Goal: Information Seeking & Learning: Learn about a topic

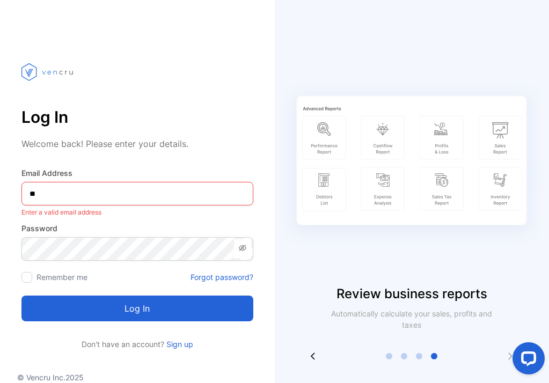
type Address-inputemail "*"
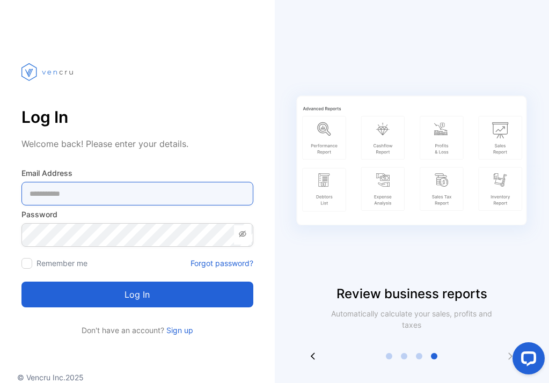
type Address-inputemail "**********"
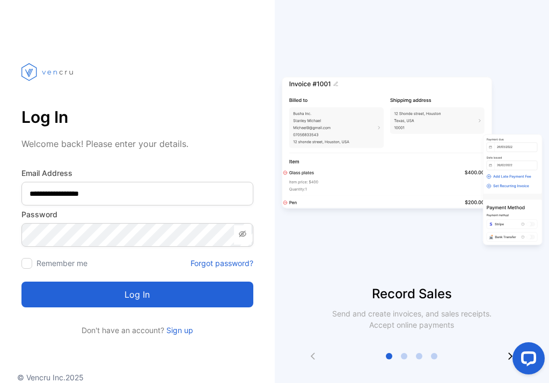
click at [150, 297] on button "Log in" at bounding box center [137, 295] width 232 height 26
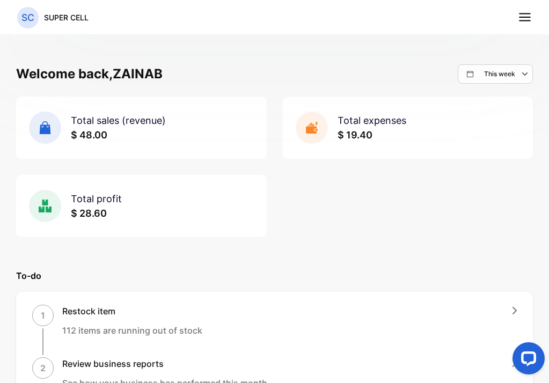
click at [501, 68] on div "This week" at bounding box center [499, 74] width 65 height 13
click at [529, 18] on icon at bounding box center [525, 17] width 14 height 14
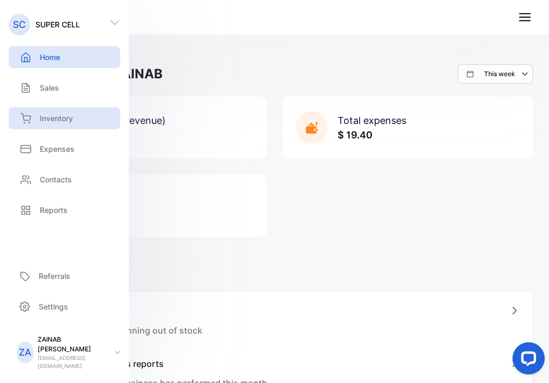
click at [63, 118] on p "Inventory" at bounding box center [56, 118] width 33 height 11
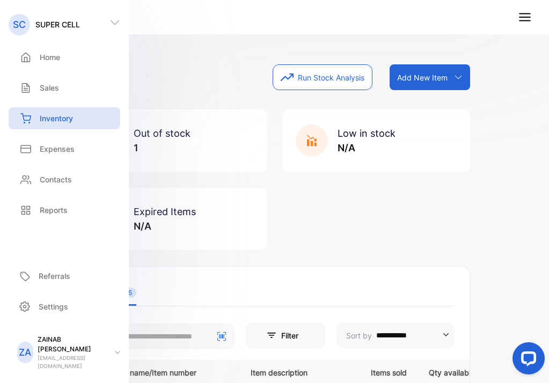
click at [174, 87] on div "Inventory Run Stock Analysis Add New Item Add item manually Import item Scan ba…" at bounding box center [274, 77] width 391 height 26
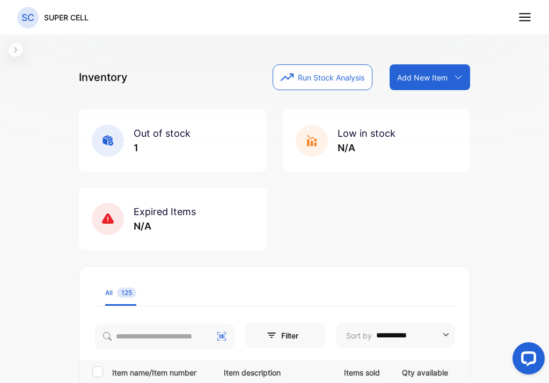
click at [13, 52] on icon "button" at bounding box center [15, 50] width 9 height 9
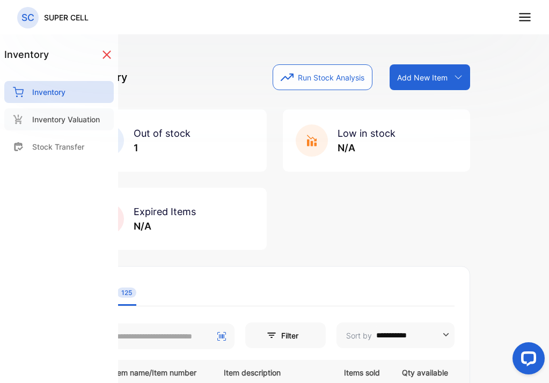
click at [62, 125] on div "Inventory Valuation" at bounding box center [58, 119] width 109 height 22
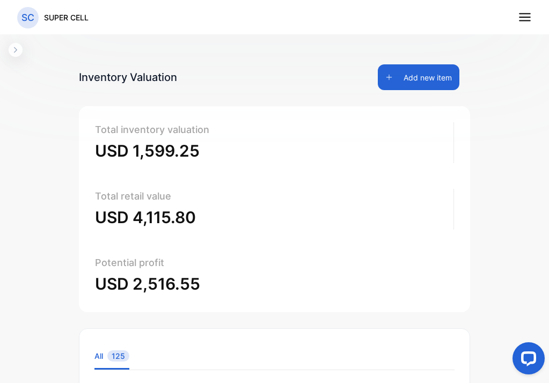
click at [17, 50] on icon "button" at bounding box center [15, 50] width 9 height 9
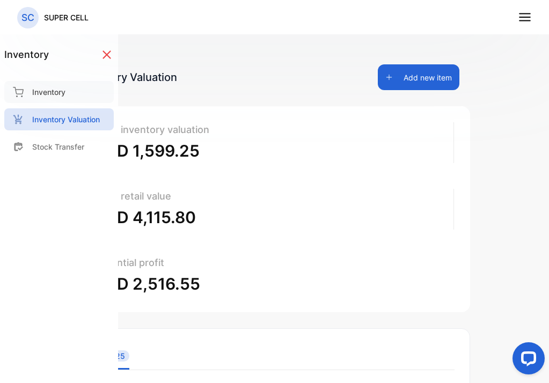
click at [41, 92] on p "Inventory" at bounding box center [48, 91] width 33 height 11
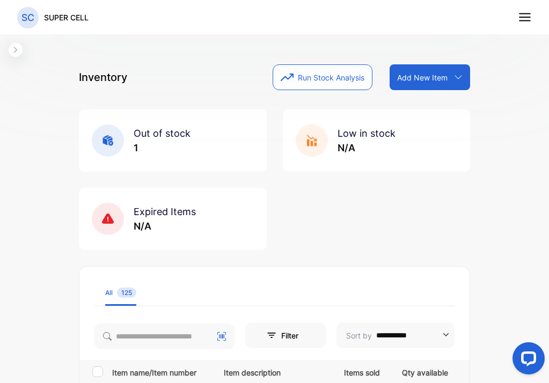
scroll to position [55, 0]
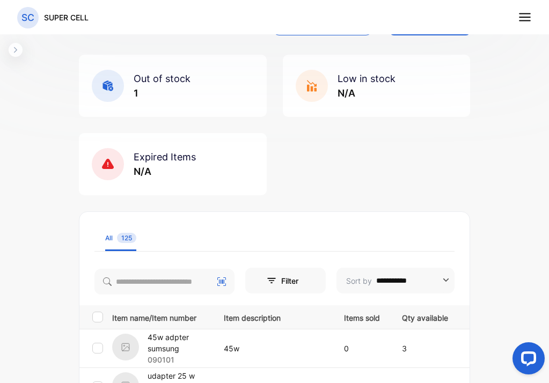
click at [160, 78] on span "Out of stock" at bounding box center [162, 78] width 57 height 11
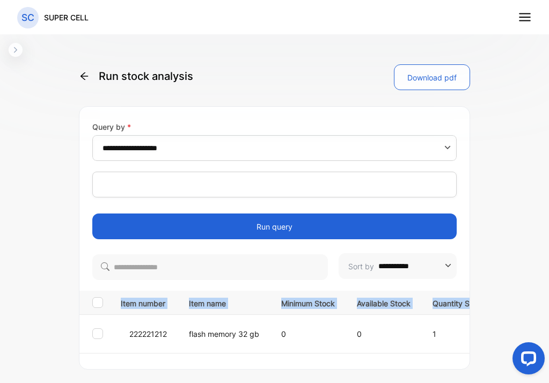
drag, startPoint x: 88, startPoint y: 350, endPoint x: 181, endPoint y: 360, distance: 93.4
click at [181, 360] on div "**********" at bounding box center [274, 238] width 391 height 264
click at [170, 354] on div "Item number Item name Minimum Stock Available Stock Quantity Sold Unit price 22…" at bounding box center [274, 318] width 390 height 76
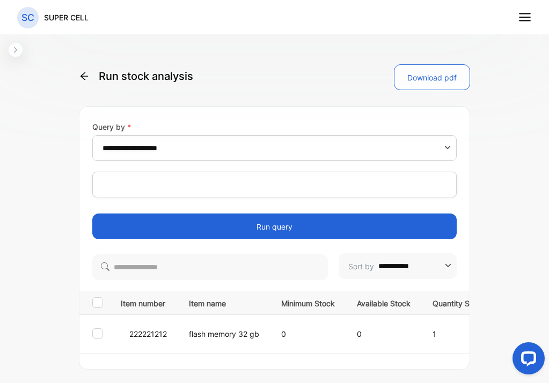
click at [101, 334] on div at bounding box center [97, 333] width 11 height 11
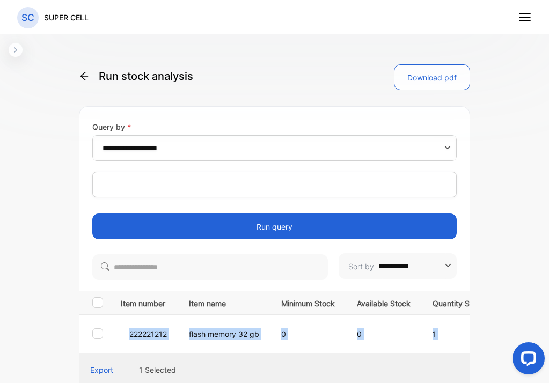
drag, startPoint x: 87, startPoint y: 348, endPoint x: 123, endPoint y: 354, distance: 36.4
click at [123, 354] on div "Item number Item name Minimum Stock Available Stock Quantity Sold Unit price 22…" at bounding box center [274, 339] width 390 height 96
click at [106, 354] on div "Export 1 Selected" at bounding box center [274, 370] width 390 height 33
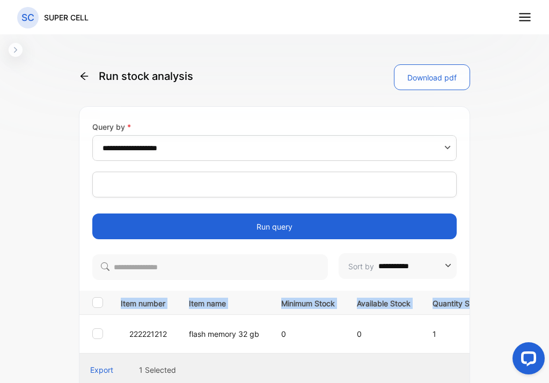
drag, startPoint x: 89, startPoint y: 351, endPoint x: 66, endPoint y: 348, distance: 22.8
click at [66, 348] on div "**********" at bounding box center [274, 221] width 423 height 383
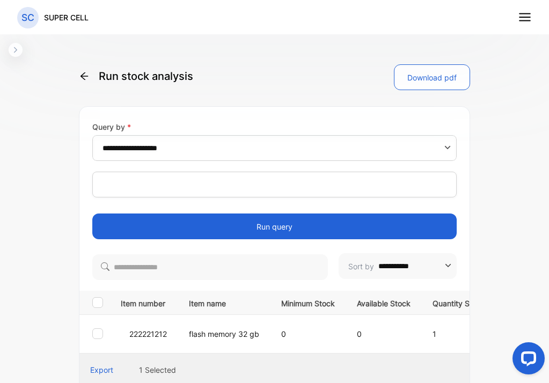
click at [16, 170] on div "**********" at bounding box center [274, 217] width 549 height 435
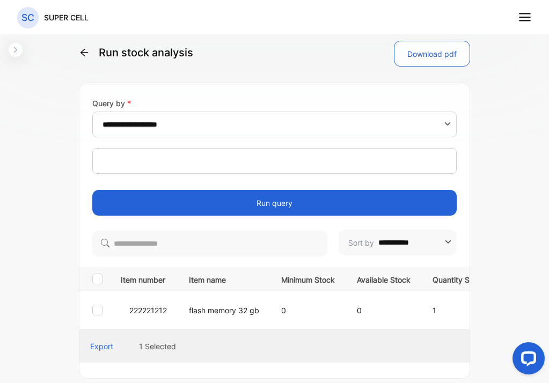
click at [23, 50] on div "**********" at bounding box center [274, 217] width 549 height 435
click at [18, 50] on icon "button" at bounding box center [15, 50] width 9 height 9
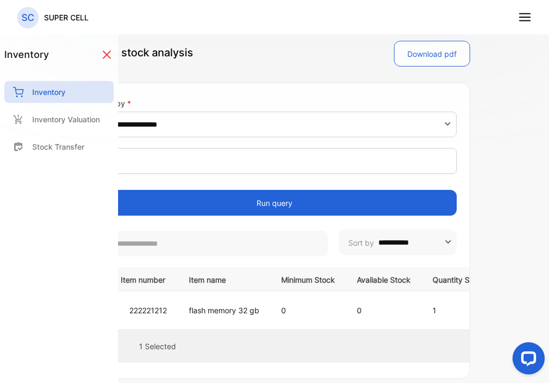
click at [528, 21] on line at bounding box center [525, 21] width 11 height 0
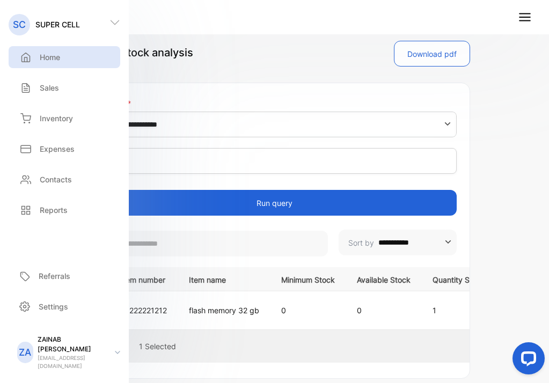
click at [48, 57] on p "Home" at bounding box center [50, 57] width 20 height 11
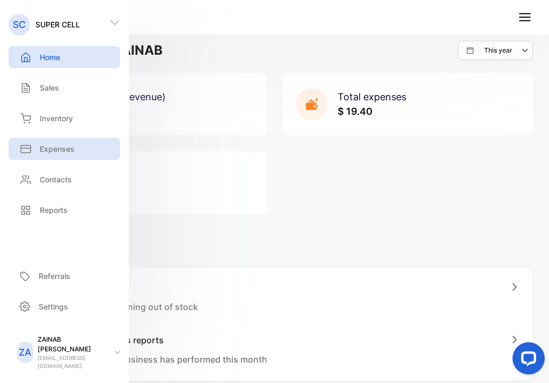
click at [50, 144] on p "Expenses" at bounding box center [57, 148] width 35 height 11
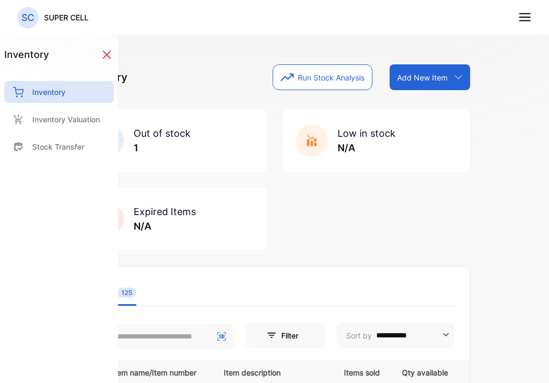
click at [518, 19] on icon at bounding box center [525, 17] width 14 height 14
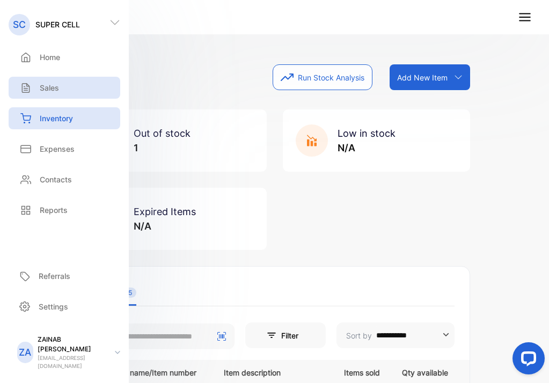
click at [50, 86] on p "Sales" at bounding box center [49, 87] width 19 height 11
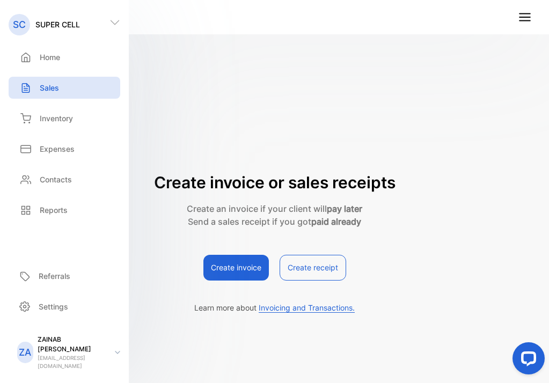
click at [319, 69] on div "Create invoice or sales receipts Create an invoice if your client will pay late…" at bounding box center [274, 198] width 391 height 268
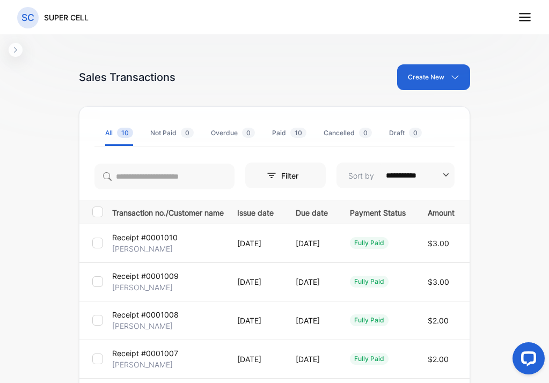
click at [17, 49] on icon "button" at bounding box center [15, 50] width 9 height 9
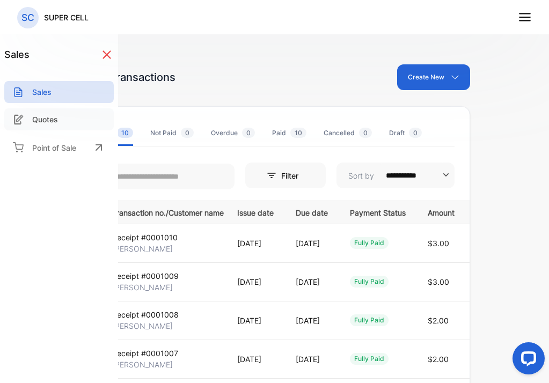
click at [51, 123] on p "Quotes" at bounding box center [45, 119] width 26 height 11
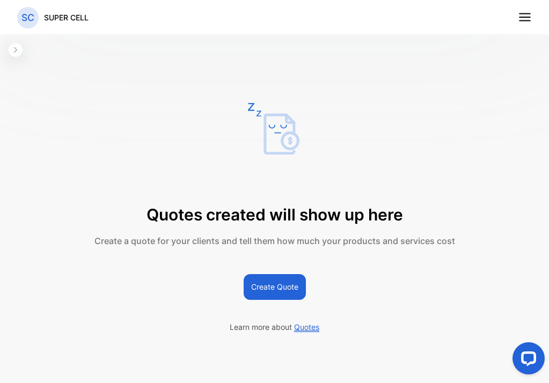
click at [17, 55] on button "button" at bounding box center [16, 50] width 14 height 14
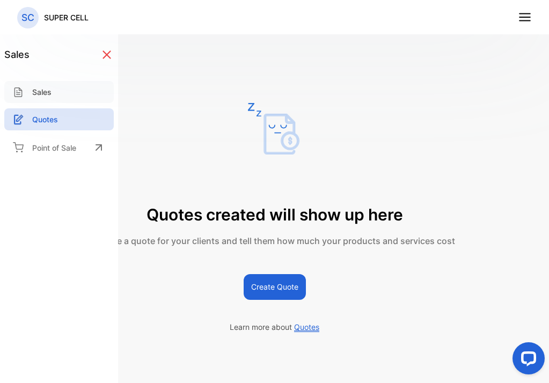
click at [60, 98] on div "Sales" at bounding box center [58, 92] width 109 height 22
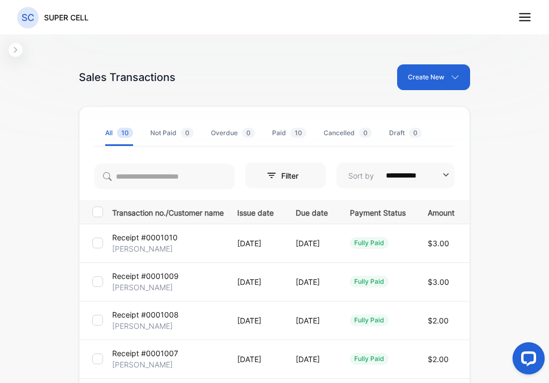
scroll to position [2, 0]
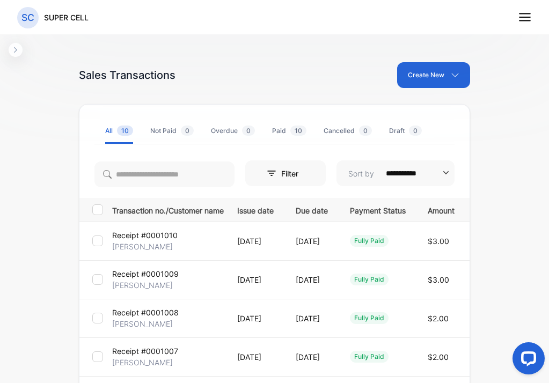
click at [455, 77] on div "Create New" at bounding box center [433, 75] width 73 height 26
click at [417, 117] on div "Invoice" at bounding box center [431, 110] width 75 height 21
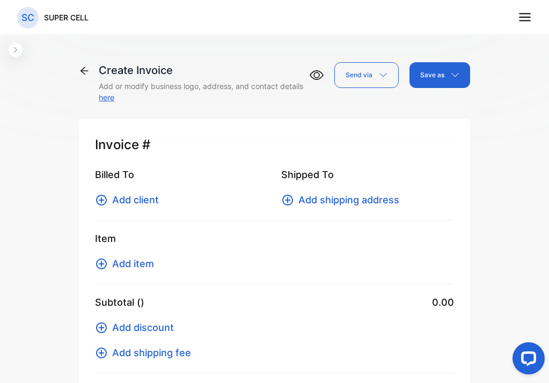
type input "**********"
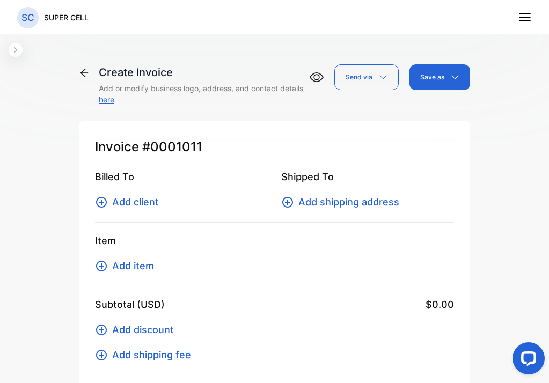
click at [84, 73] on icon at bounding box center [85, 73] width 8 height 8
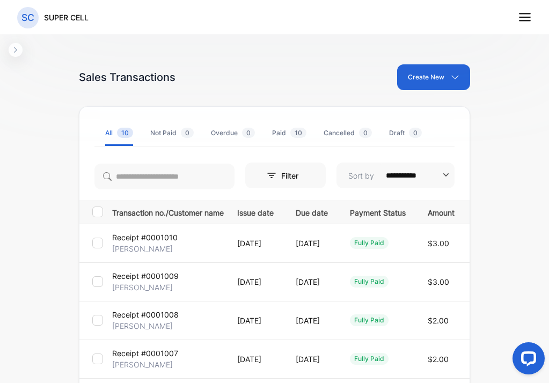
click at [17, 57] on div "**********" at bounding box center [274, 217] width 549 height 435
click at [18, 56] on button "button" at bounding box center [16, 50] width 14 height 14
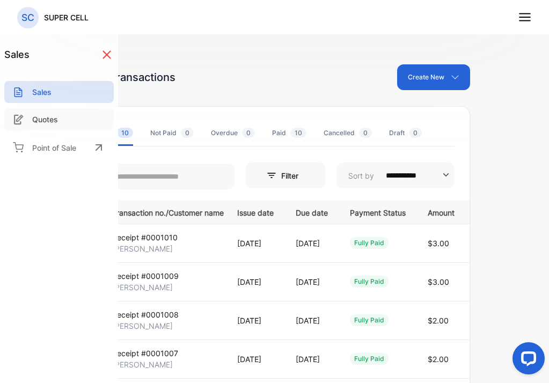
click at [54, 122] on p "Quotes" at bounding box center [45, 119] width 26 height 11
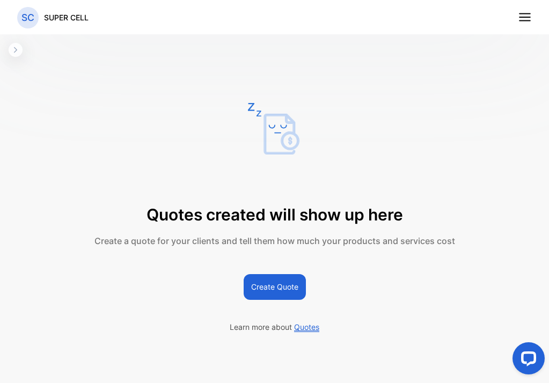
click at [525, 18] on icon at bounding box center [525, 17] width 14 height 14
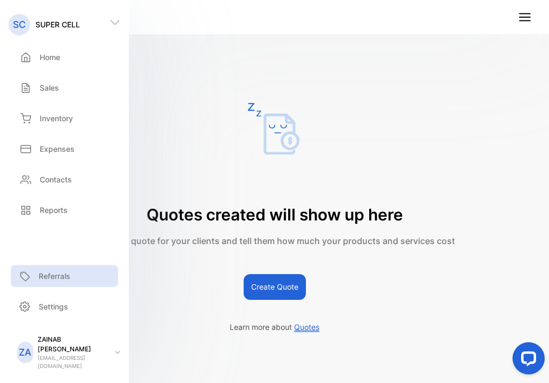
click at [60, 282] on p "Referrals" at bounding box center [55, 276] width 32 height 11
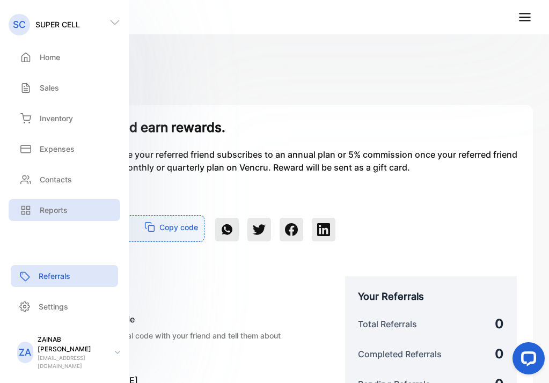
click at [53, 209] on p "Reports" at bounding box center [54, 209] width 28 height 11
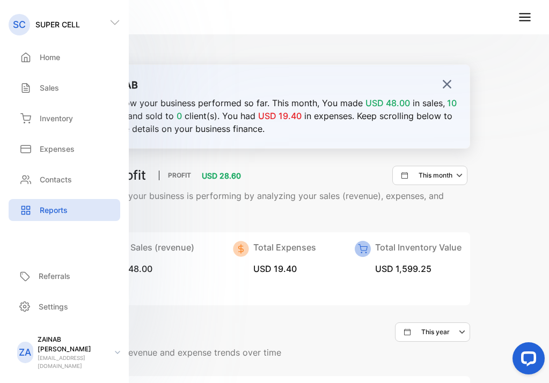
click at [442, 82] on img at bounding box center [447, 84] width 11 height 11
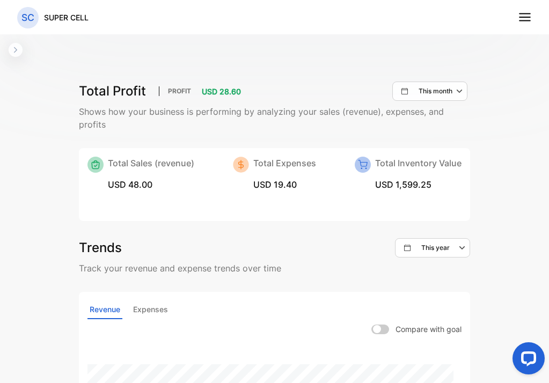
click at [14, 49] on icon "button" at bounding box center [15, 50] width 9 height 9
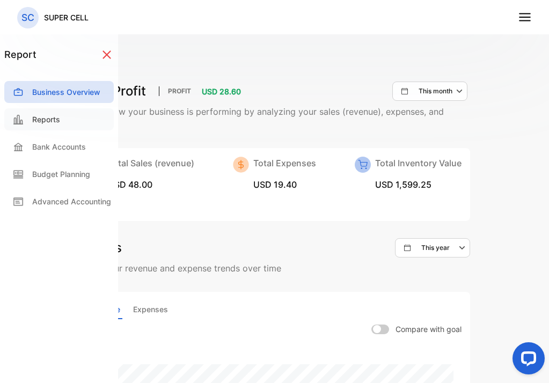
click at [48, 122] on p "Reports" at bounding box center [46, 119] width 28 height 11
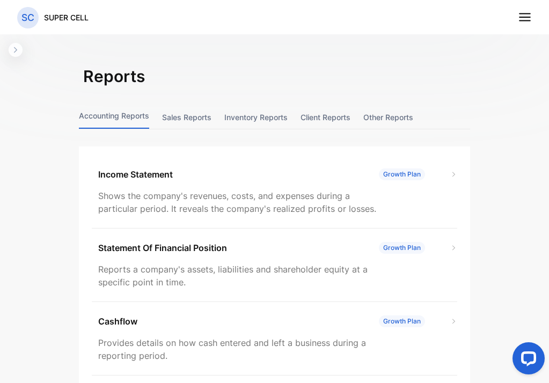
click at [14, 66] on div "report Business Overview Reports Bank Accounts Budget Planning Advanced Account…" at bounding box center [274, 217] width 549 height 435
click at [198, 116] on button "Sales reports" at bounding box center [186, 117] width 49 height 23
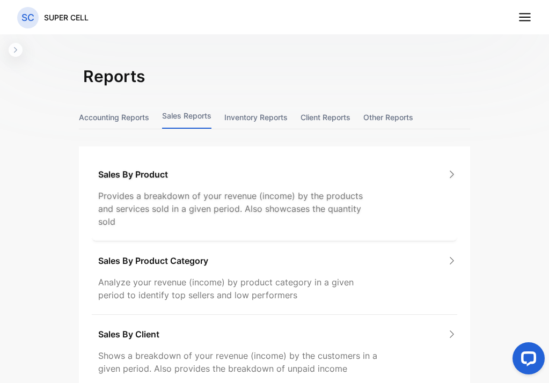
click at [188, 178] on div "Sales By Product" at bounding box center [277, 174] width 359 height 13
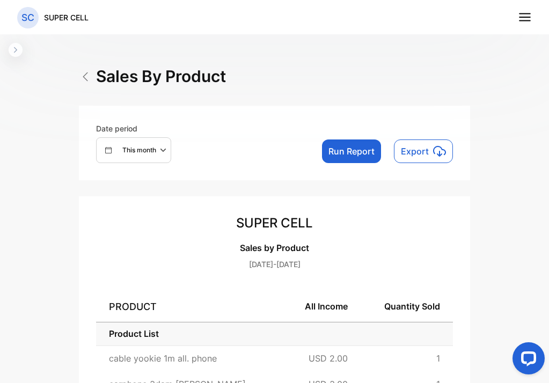
click at [92, 82] on div "sales by product" at bounding box center [152, 76] width 147 height 24
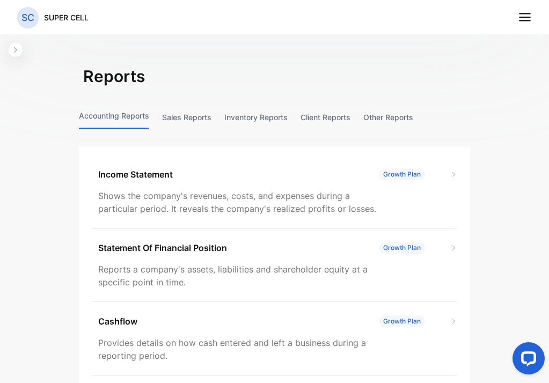
click at [245, 122] on button "Inventory reports" at bounding box center [255, 117] width 63 height 23
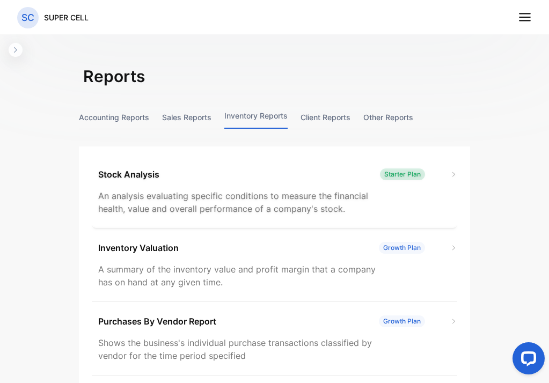
click at [246, 181] on div "Stock Analysis Starter Plan An analysis evaluating specific conditions to measu…" at bounding box center [275, 192] width 366 height 74
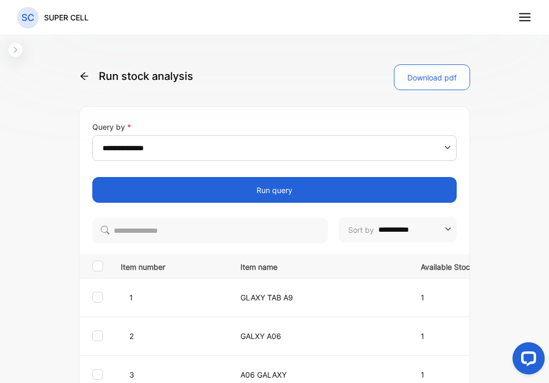
click at [16, 53] on icon "button" at bounding box center [15, 50] width 9 height 9
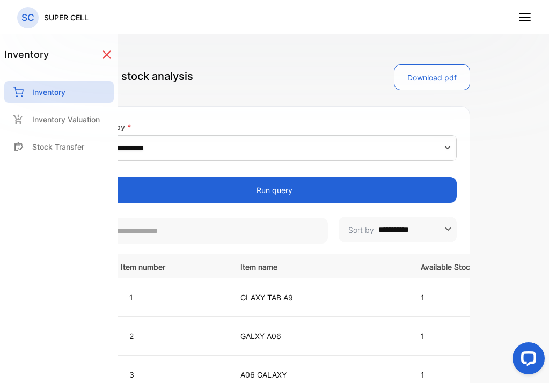
click at [108, 49] on icon at bounding box center [107, 55] width 14 height 14
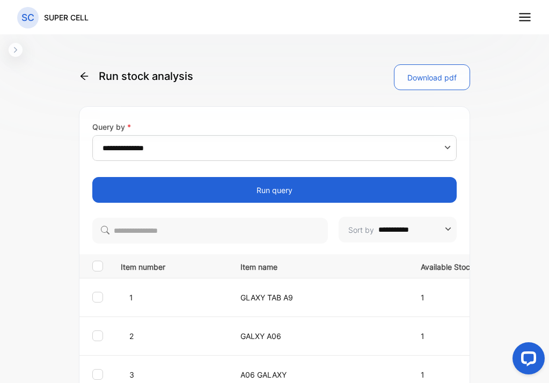
click at [535, 17] on nav "SC SUPER CELL" at bounding box center [274, 17] width 549 height 34
click at [524, 21] on line at bounding box center [525, 21] width 11 height 0
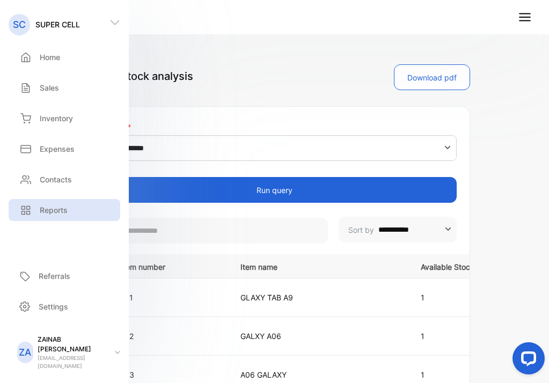
click at [55, 203] on div "Reports" at bounding box center [65, 210] width 112 height 22
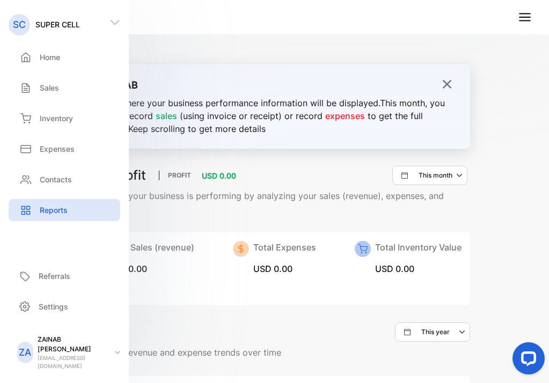
click at [442, 85] on img at bounding box center [447, 84] width 11 height 11
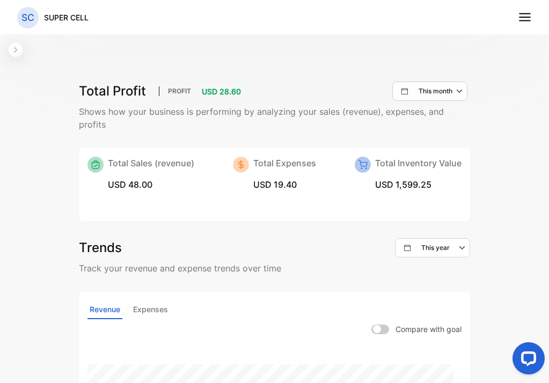
click at [525, 19] on icon at bounding box center [525, 17] width 14 height 14
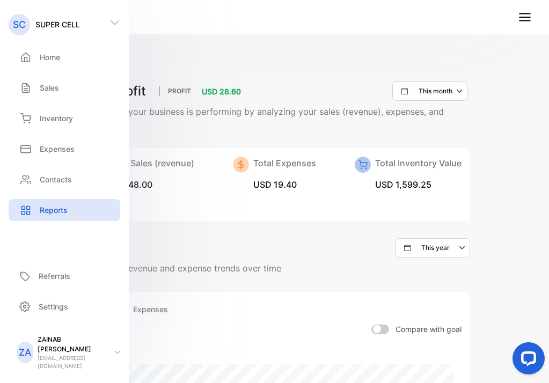
click at [525, 19] on icon at bounding box center [525, 17] width 14 height 14
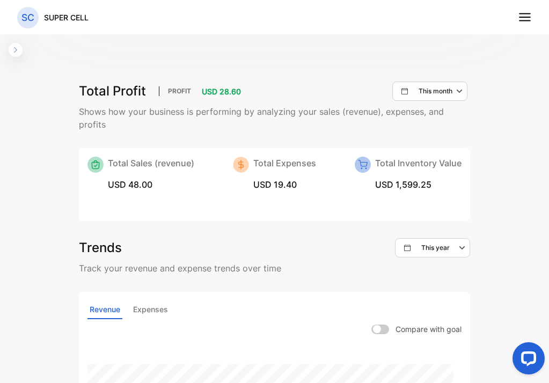
click at [15, 48] on icon "button" at bounding box center [15, 49] width 3 height 5
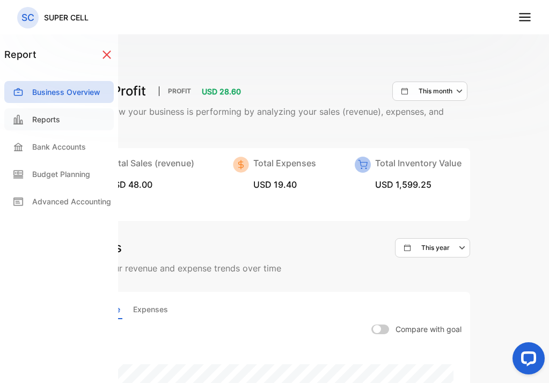
click at [49, 115] on p "Reports" at bounding box center [46, 119] width 28 height 11
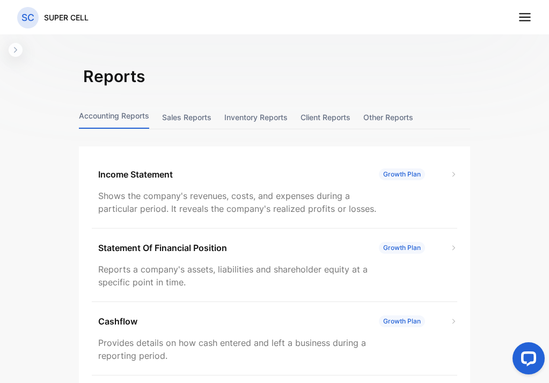
click at [383, 118] on button "Other reports" at bounding box center [388, 117] width 50 height 23
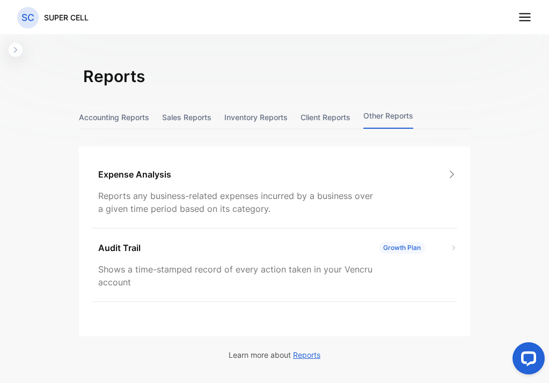
click at [356, 114] on div "Accounting Reports Sales reports Inventory reports Client reports Other reports" at bounding box center [274, 118] width 391 height 24
click at [335, 113] on button "Client reports" at bounding box center [326, 117] width 50 height 23
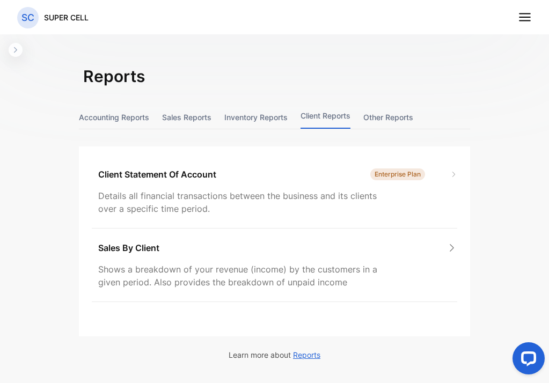
click at [256, 119] on button "Inventory reports" at bounding box center [255, 117] width 63 height 23
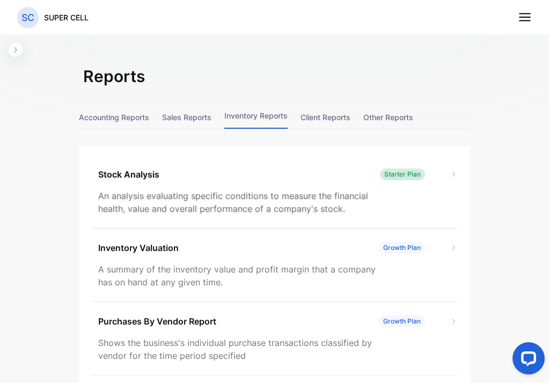
scroll to position [78, 0]
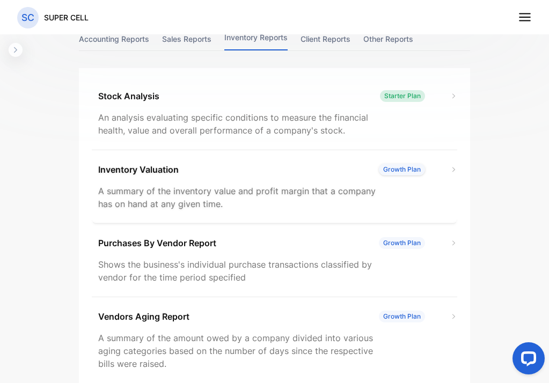
click at [200, 173] on div "Inventory Valuation Growth Plan" at bounding box center [277, 169] width 359 height 13
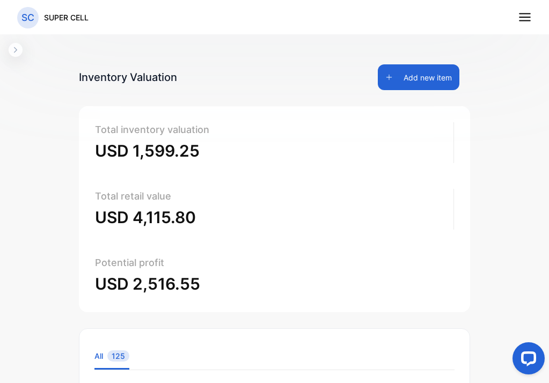
click at [19, 49] on icon "button" at bounding box center [15, 50] width 9 height 9
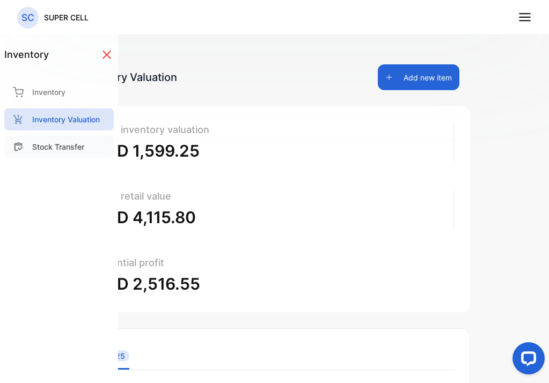
click at [70, 149] on p "Stock Transfer" at bounding box center [58, 146] width 52 height 11
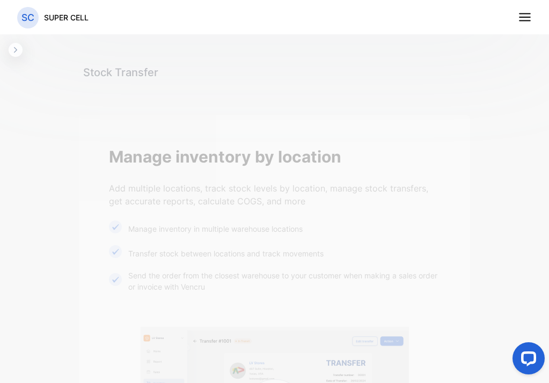
click at [13, 50] on icon "button" at bounding box center [15, 50] width 9 height 9
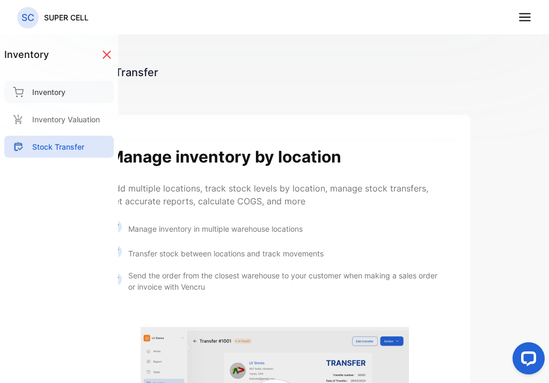
click at [61, 96] on p "Inventory" at bounding box center [48, 91] width 33 height 11
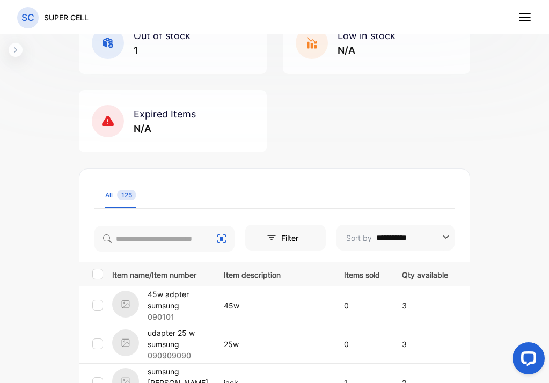
scroll to position [3, 0]
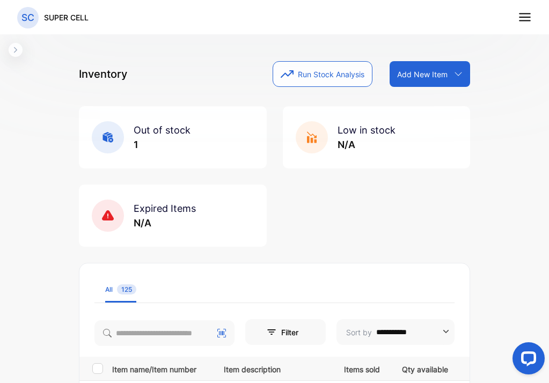
click at [114, 134] on rect at bounding box center [108, 137] width 32 height 32
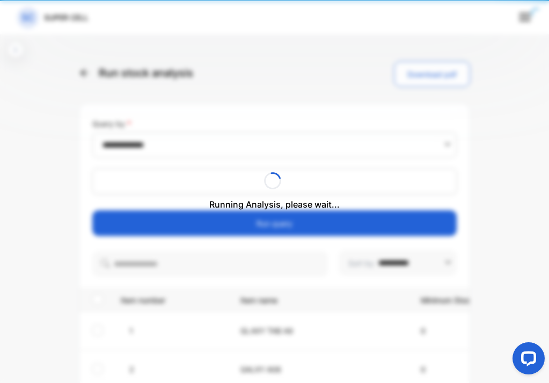
type input "**********"
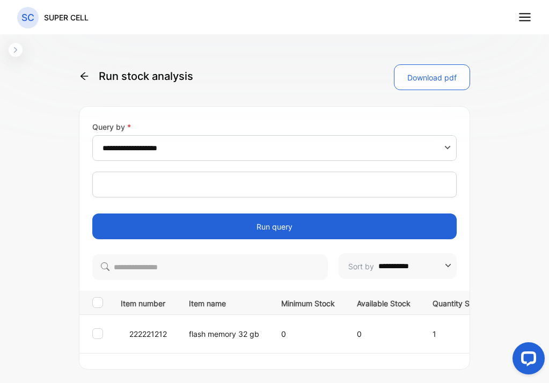
click at [17, 51] on icon "button" at bounding box center [15, 50] width 9 height 9
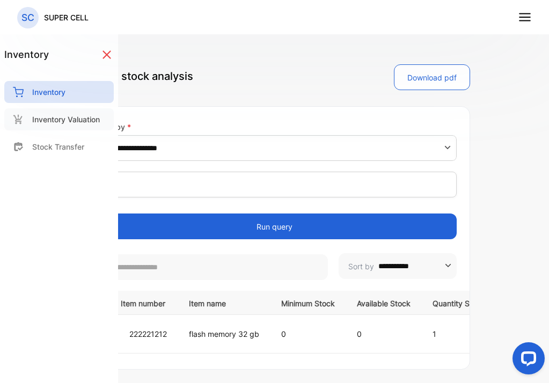
click at [64, 120] on p "Inventory Valuation" at bounding box center [66, 119] width 68 height 11
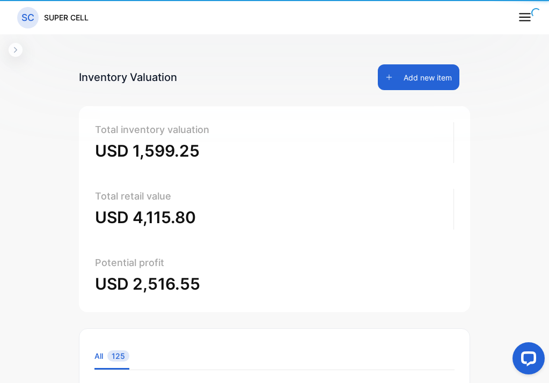
type input "**********"
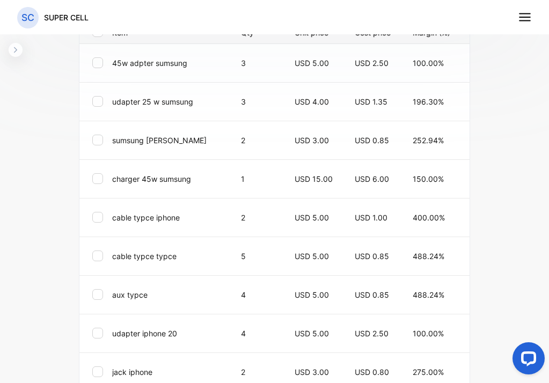
scroll to position [533, 0]
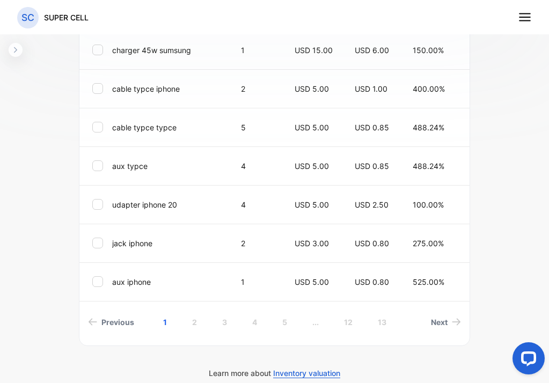
click at [303, 377] on span "Inventory valuation" at bounding box center [306, 374] width 67 height 10
click at [522, 17] on line at bounding box center [525, 17] width 11 height 0
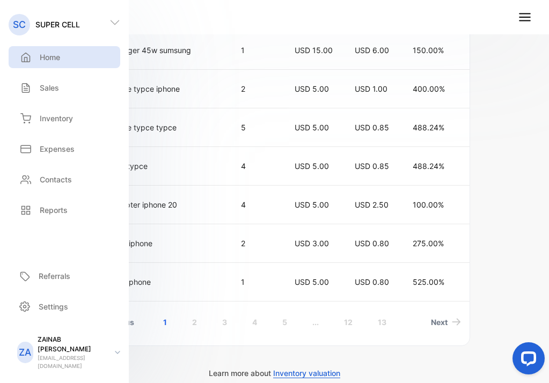
click at [43, 64] on div "Home" at bounding box center [65, 57] width 112 height 22
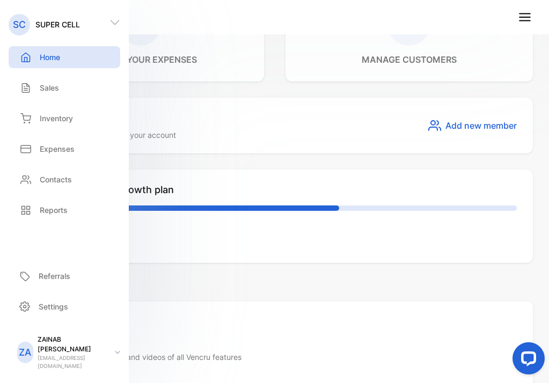
click at [170, 223] on p "11 days till the plan expires" at bounding box center [274, 220] width 485 height 11
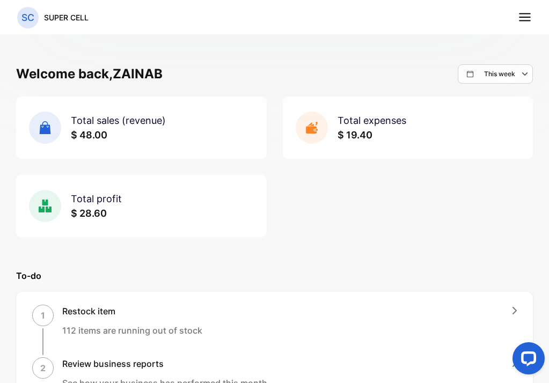
click at [520, 74] on icon "button" at bounding box center [526, 74] width 13 height 13
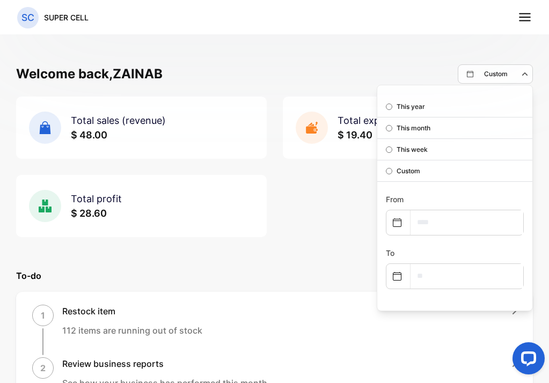
select select "*"
select select "****"
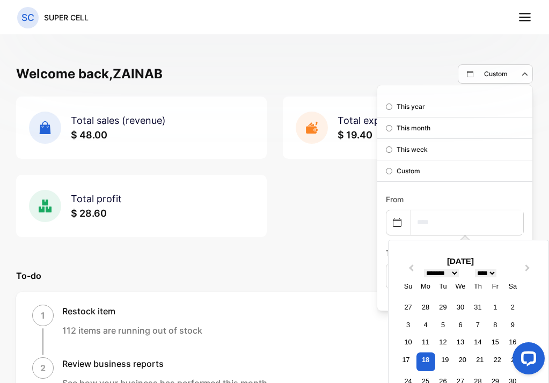
click at [438, 225] on input "text" at bounding box center [467, 222] width 113 height 24
click at [420, 364] on div "18" at bounding box center [425, 362] width 19 height 19
type input "**********"
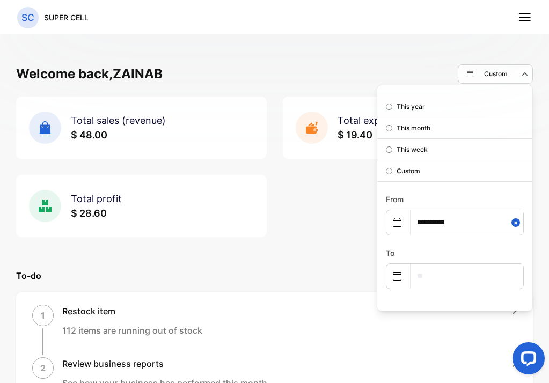
click at [393, 273] on icon at bounding box center [397, 276] width 9 height 9
click at [393, 276] on icon at bounding box center [397, 276] width 9 height 9
select select "*"
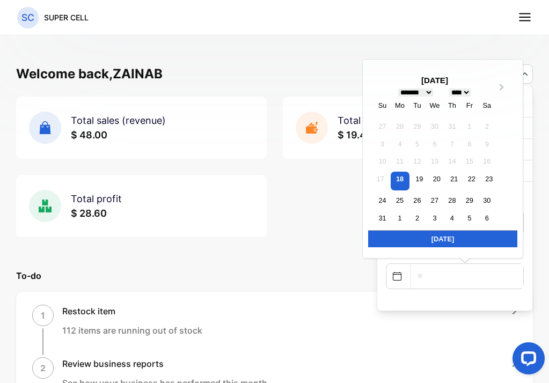
click at [458, 281] on input "text" at bounding box center [467, 276] width 113 height 24
click at [448, 240] on div "[DATE]" at bounding box center [442, 238] width 149 height 17
type input "**********"
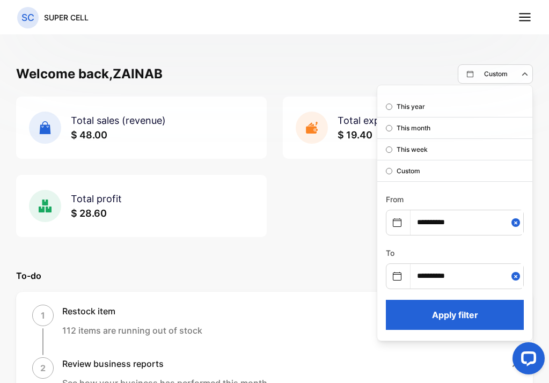
click at [468, 317] on button "Apply filter" at bounding box center [455, 315] width 138 height 30
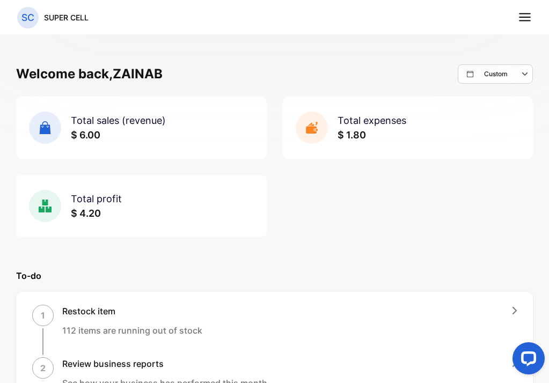
click at [520, 73] on icon "button" at bounding box center [526, 74] width 13 height 13
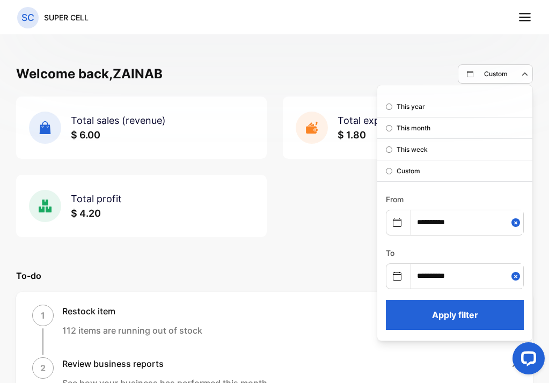
click at [449, 312] on button "Apply filter" at bounding box center [455, 315] width 138 height 30
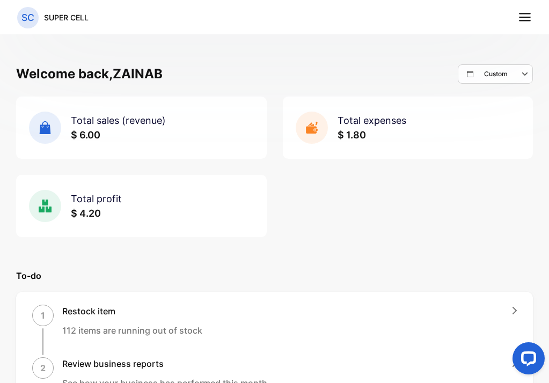
click at [46, 129] on icon at bounding box center [45, 127] width 11 height 13
click at [528, 18] on icon at bounding box center [525, 17] width 14 height 14
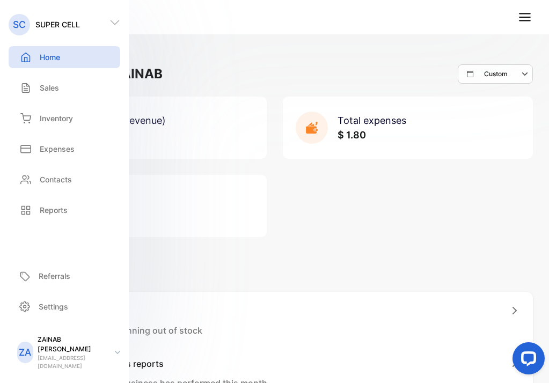
click at [528, 18] on icon at bounding box center [525, 17] width 14 height 14
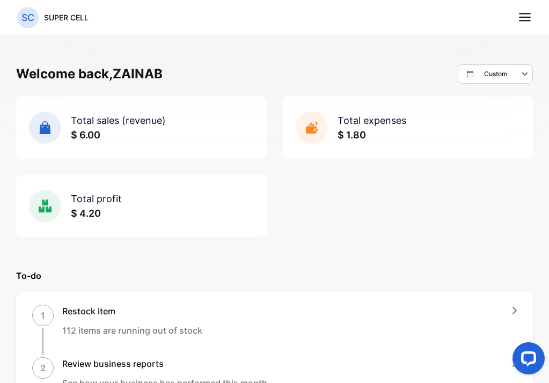
click at [528, 18] on icon at bounding box center [525, 17] width 14 height 14
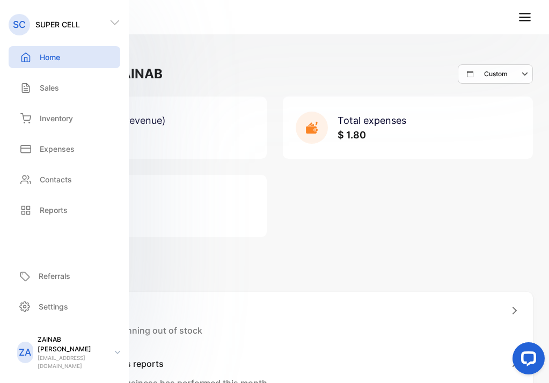
click at [58, 64] on div "Home" at bounding box center [65, 57] width 112 height 22
click at [244, 63] on div "Welcome back, ZAINAB Custom Total sales (revenue) $ 6.00 Total expenses $ 1.80 …" at bounding box center [274, 221] width 549 height 383
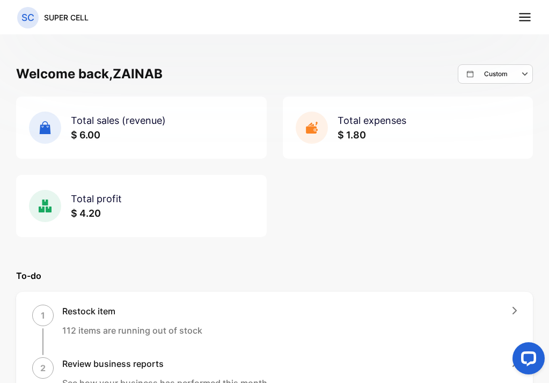
click at [473, 79] on div "Custom" at bounding box center [499, 74] width 65 height 13
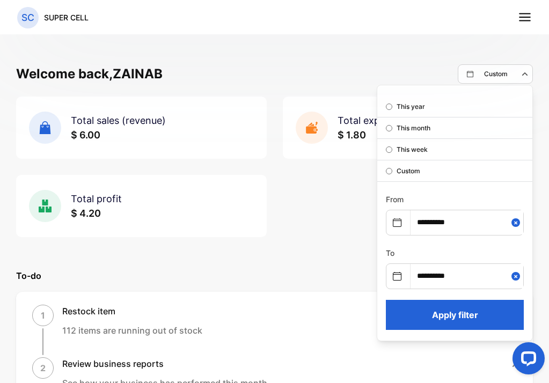
click at [406, 148] on p "This week" at bounding box center [412, 150] width 31 height 10
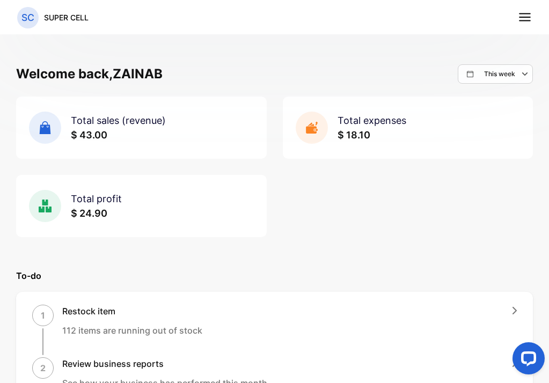
click at [486, 79] on div "This week" at bounding box center [499, 74] width 65 height 13
click at [480, 173] on div "Custom" at bounding box center [502, 170] width 62 height 21
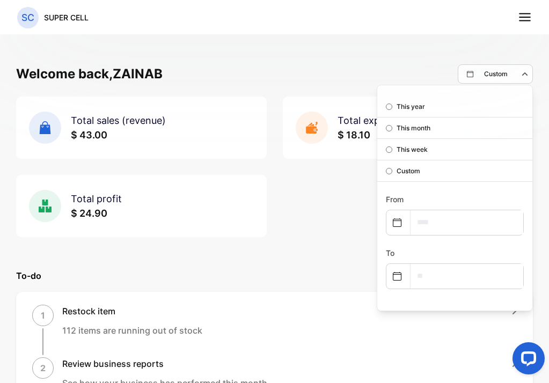
click at [396, 220] on div at bounding box center [398, 222] width 24 height 21
click at [393, 224] on icon at bounding box center [397, 222] width 9 height 9
select select "*"
select select "****"
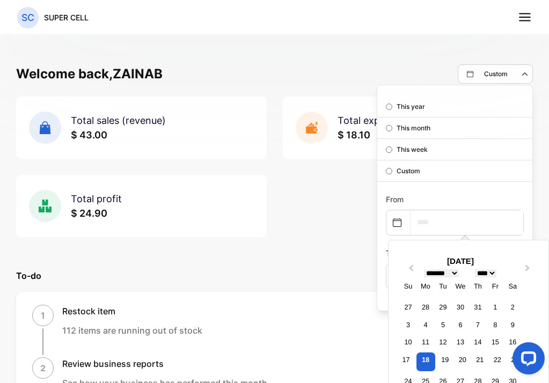
click at [454, 218] on input "text" at bounding box center [467, 222] width 113 height 24
click at [419, 359] on div "18" at bounding box center [425, 362] width 19 height 19
type input "**********"
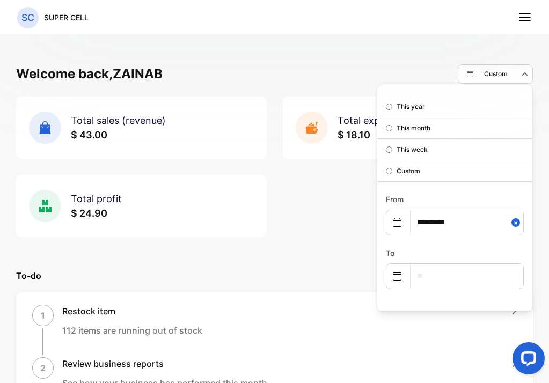
click at [393, 280] on icon at bounding box center [397, 276] width 9 height 9
click at [388, 271] on div at bounding box center [398, 276] width 24 height 21
select select "*"
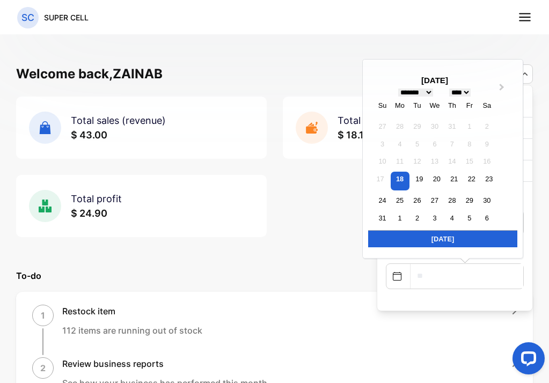
click at [459, 279] on input "text" at bounding box center [467, 276] width 113 height 24
click at [450, 239] on div "[DATE]" at bounding box center [442, 238] width 149 height 17
type input "**********"
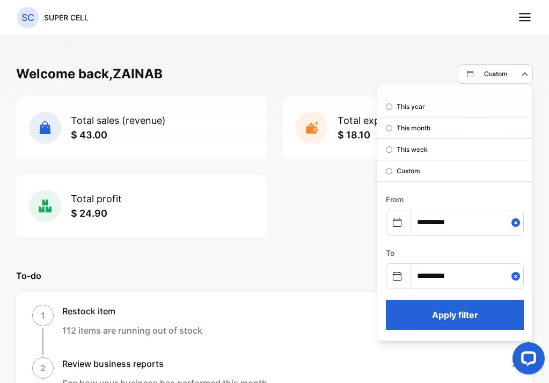
click at [471, 315] on button "Apply filter" at bounding box center [455, 315] width 138 height 30
